Goal: Task Accomplishment & Management: Manage account settings

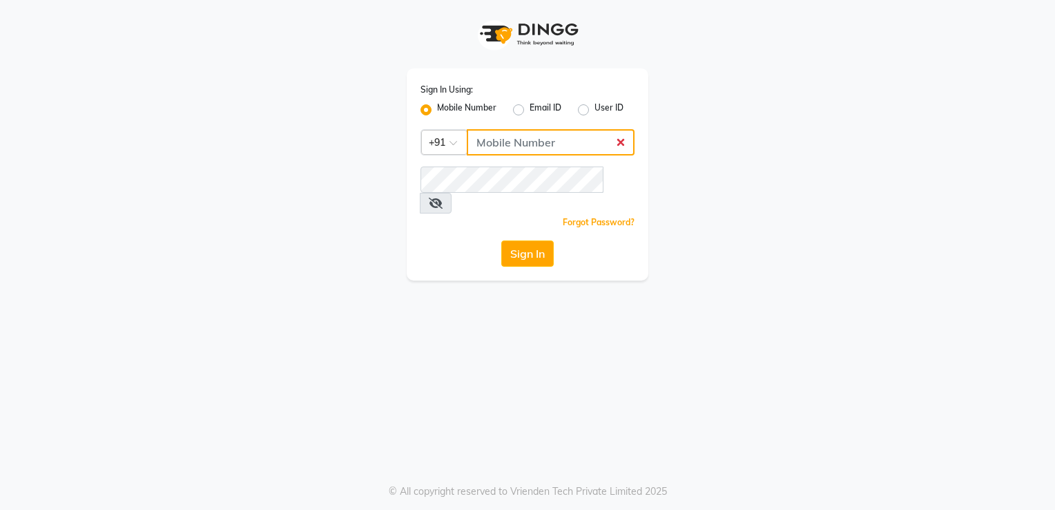
paste input "9900358444"
type input "9900358444"
click at [527, 240] on button "Sign In" at bounding box center [527, 253] width 52 height 26
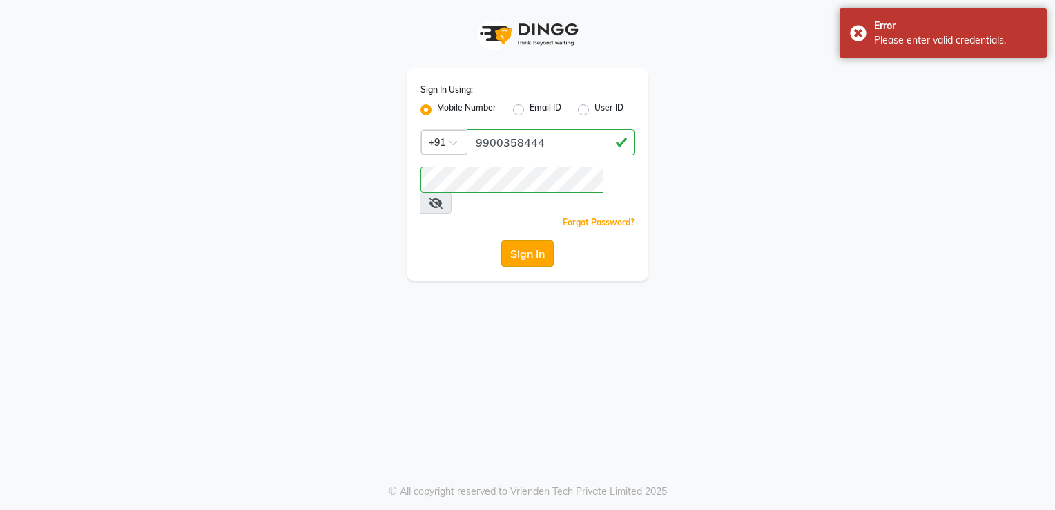
click at [532, 240] on button "Sign In" at bounding box center [527, 253] width 52 height 26
click at [443, 198] on icon at bounding box center [436, 203] width 14 height 11
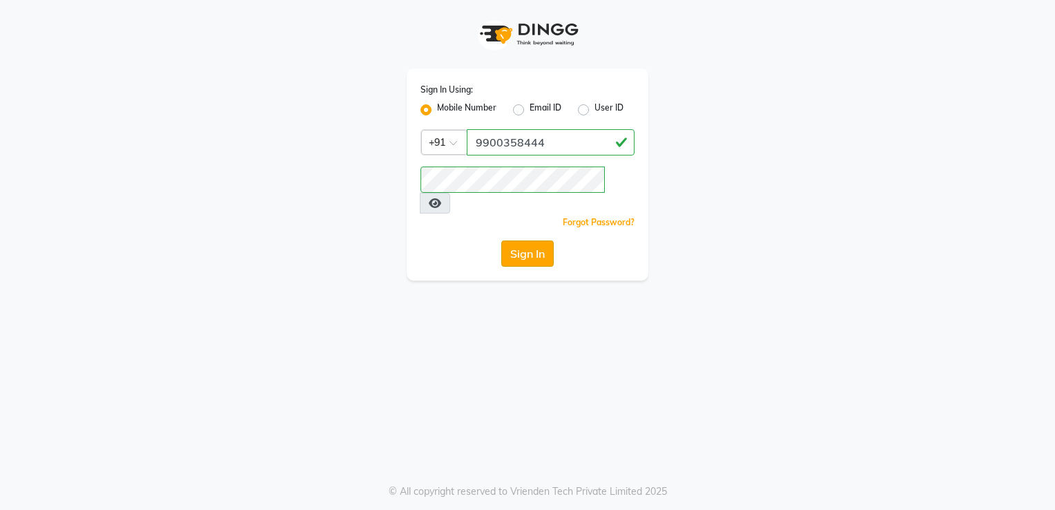
click at [524, 242] on button "Sign In" at bounding box center [527, 253] width 52 height 26
click at [478, 145] on input "9900358444" at bounding box center [551, 142] width 168 height 26
click at [554, 143] on input "9900358444" at bounding box center [551, 142] width 168 height 26
click at [534, 240] on button "Sign In" at bounding box center [527, 253] width 52 height 26
click at [513, 240] on button "Sign In" at bounding box center [527, 253] width 52 height 26
